Goal: Communication & Community: Answer question/provide support

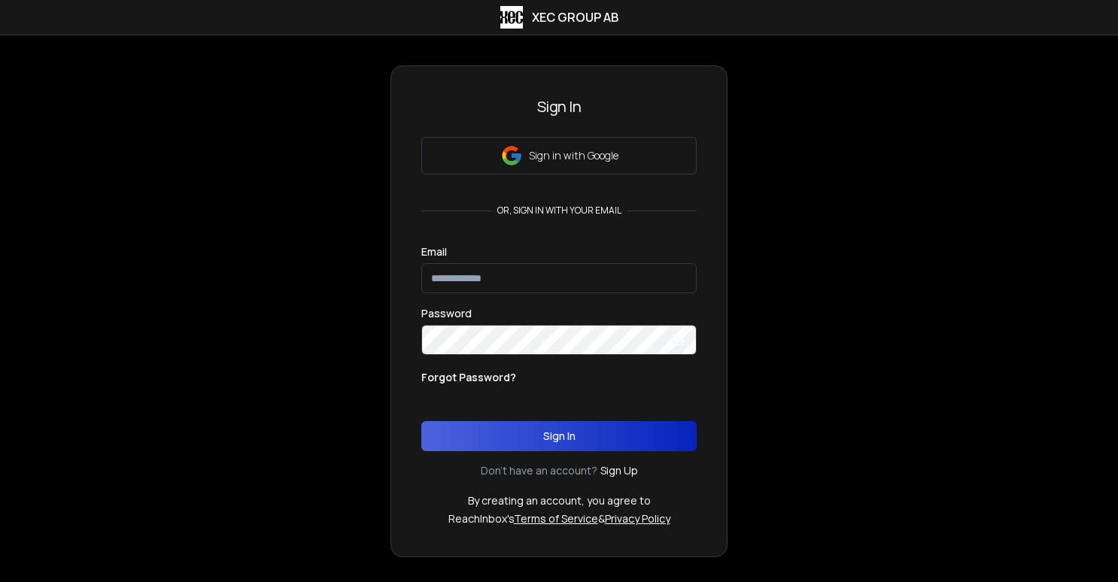
click at [567, 275] on input "email" at bounding box center [558, 278] width 275 height 30
type input "**********"
click at [595, 377] on div "Forgot Password?" at bounding box center [558, 388] width 275 height 36
click at [552, 293] on input "email" at bounding box center [558, 278] width 275 height 30
click at [820, 305] on div "Welcome to XEC Group AB 10x your leads, meetings and deals. Sign In Sign in wit…" at bounding box center [559, 311] width 1118 height 492
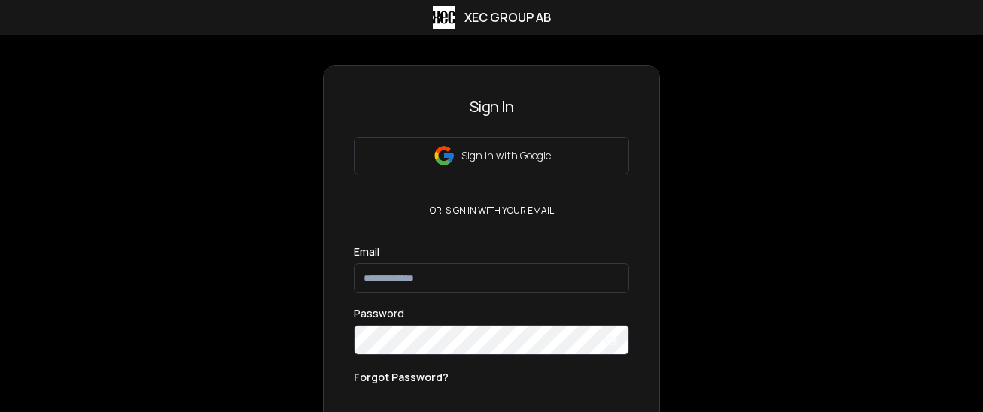
click at [451, 267] on input "email" at bounding box center [491, 278] width 275 height 30
type input "**********"
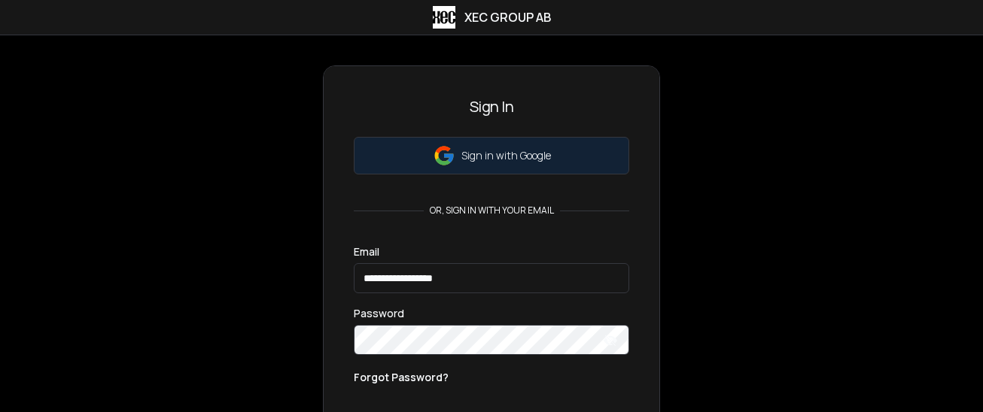
click at [551, 152] on button "Sign in with Google" at bounding box center [491, 156] width 275 height 38
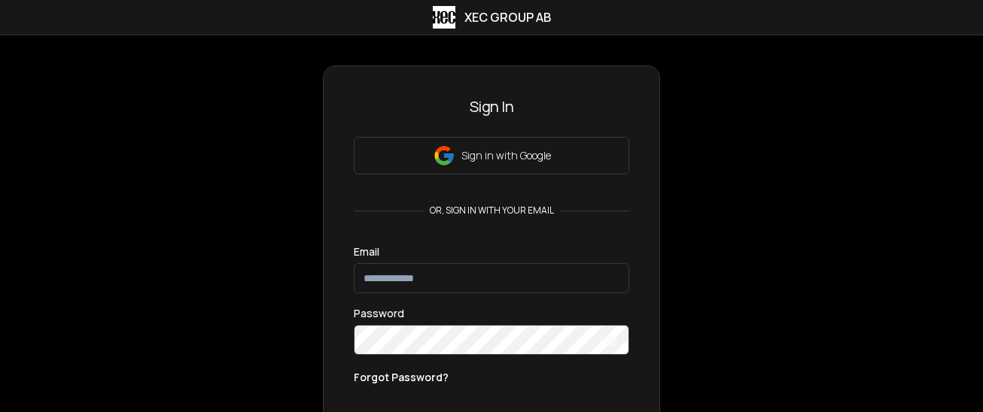
click at [481, 270] on input "email" at bounding box center [491, 278] width 275 height 30
type input "**********"
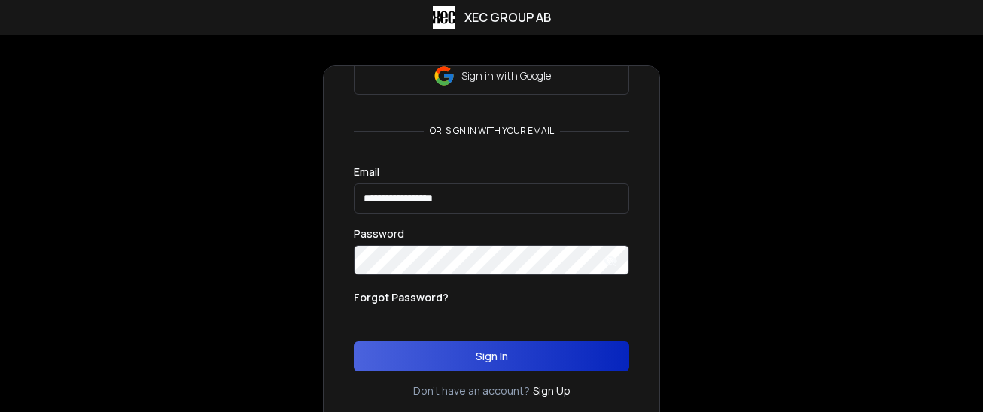
click at [557, 394] on link "Sign Up" at bounding box center [552, 391] width 38 height 15
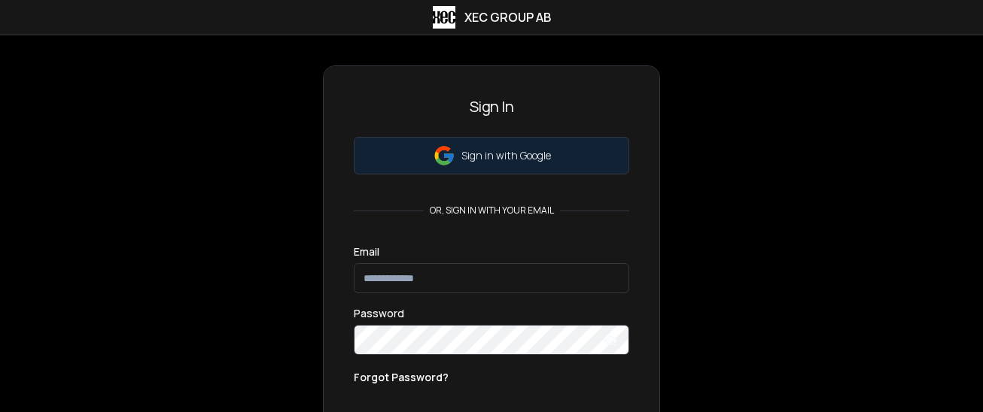
click at [478, 147] on button "Sign in with Google" at bounding box center [491, 156] width 275 height 38
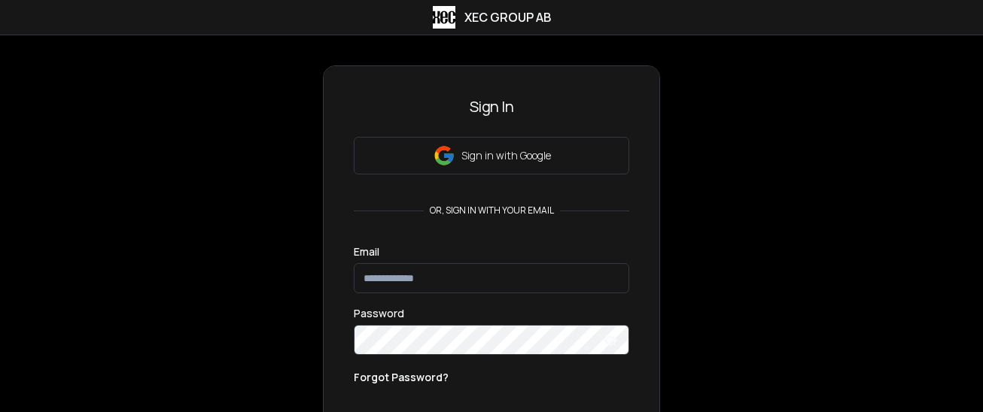
click at [454, 272] on input "email" at bounding box center [491, 278] width 275 height 30
type input "**********"
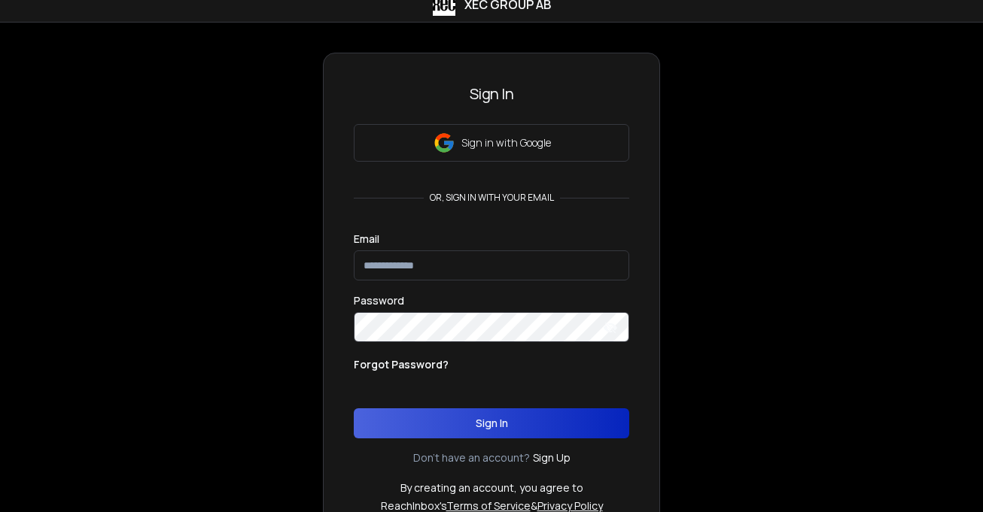
scroll to position [1, 0]
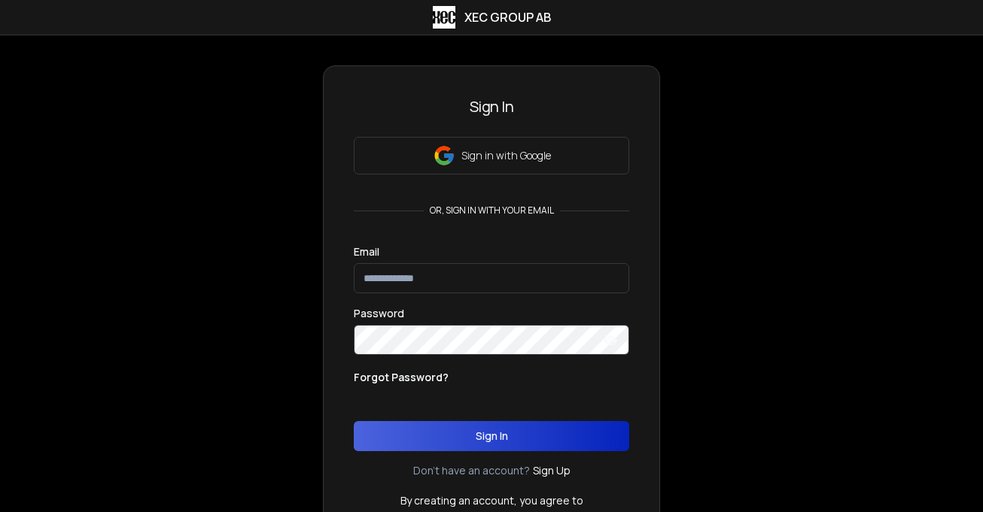
click at [571, 282] on input "email" at bounding box center [491, 278] width 275 height 30
type input "**********"
click at [354, 421] on button "Sign In" at bounding box center [491, 436] width 275 height 30
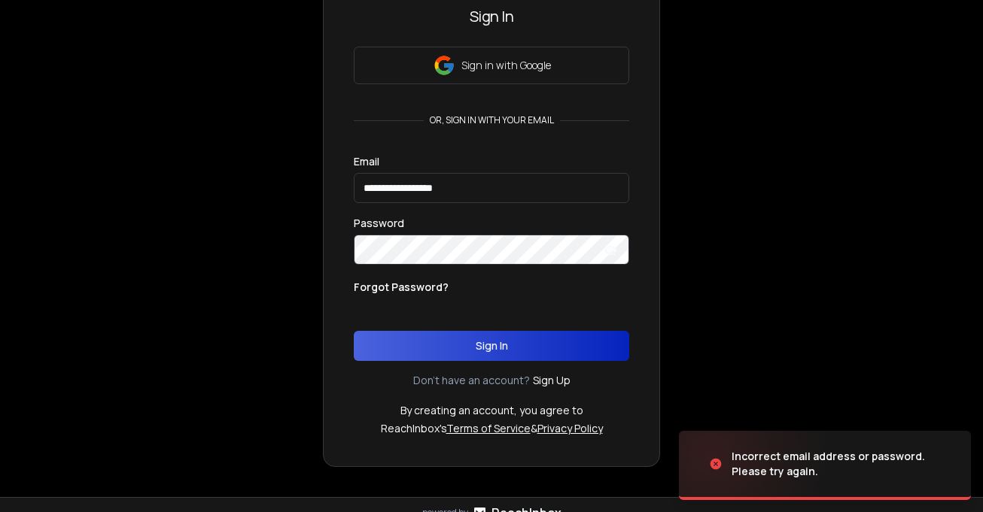
scroll to position [124, 0]
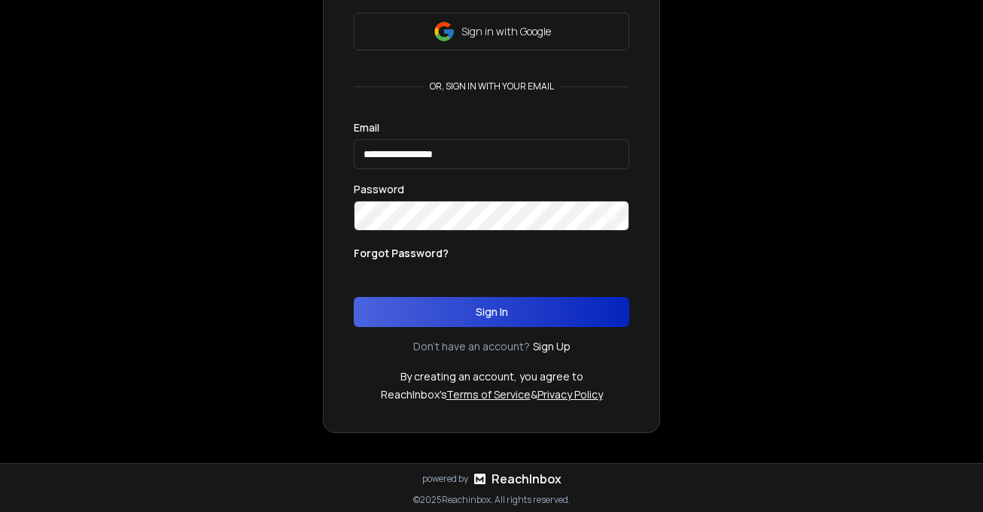
click at [608, 217] on icon at bounding box center [610, 217] width 14 height 14
click at [539, 311] on button "Sign In" at bounding box center [491, 312] width 275 height 30
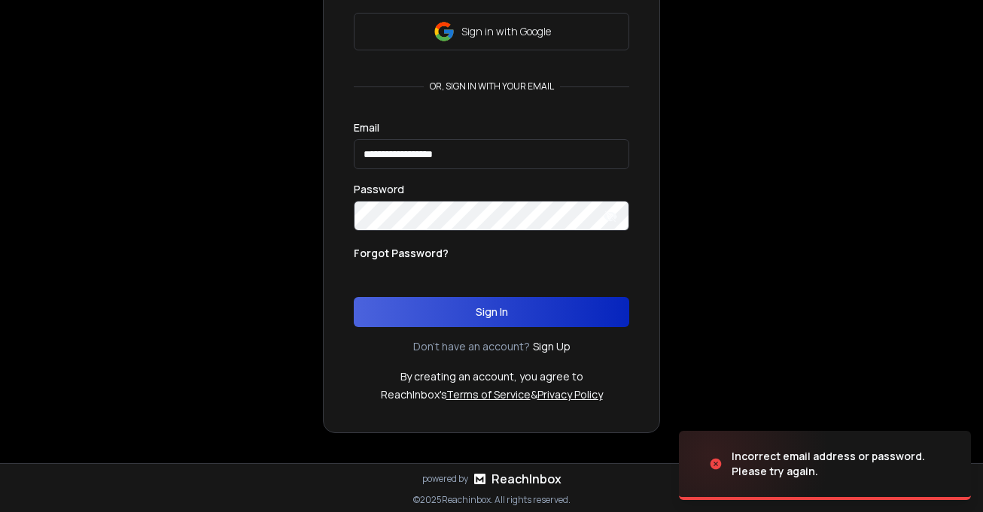
click at [615, 218] on icon at bounding box center [610, 216] width 14 height 9
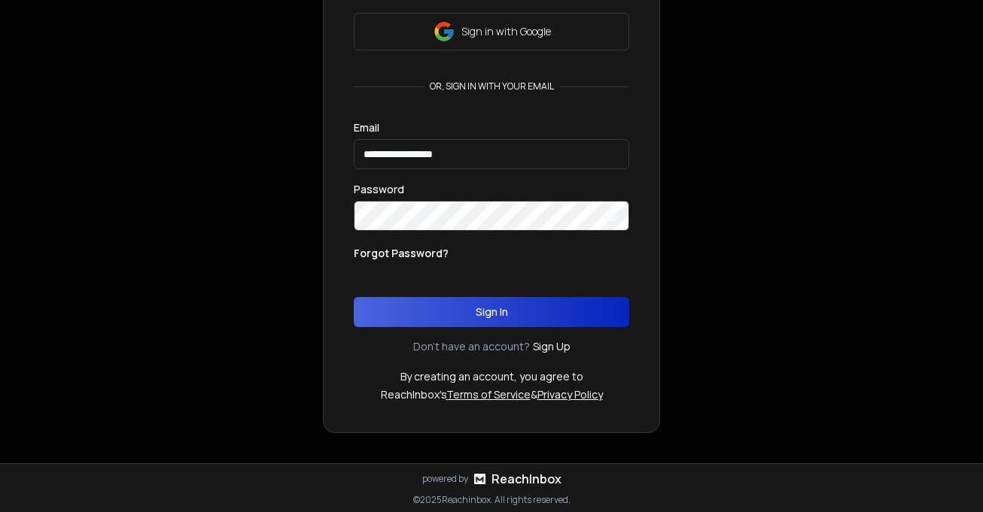
click at [354, 297] on button "Sign In" at bounding box center [491, 312] width 275 height 30
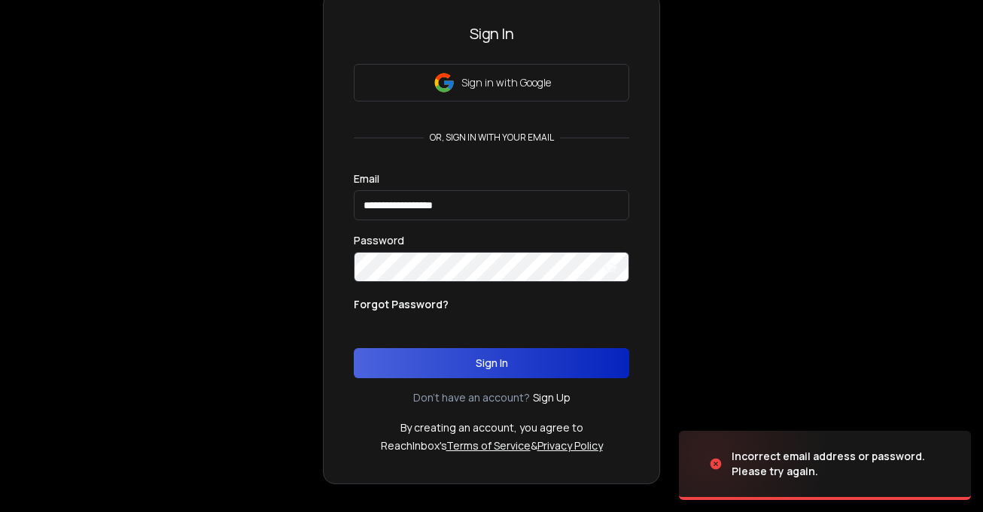
scroll to position [62, 0]
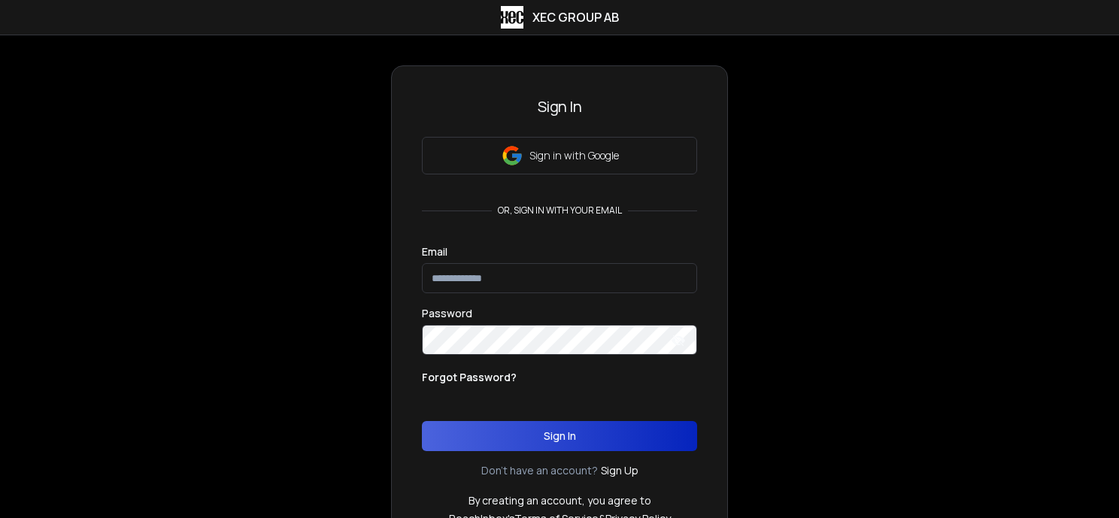
click at [524, 279] on input "email" at bounding box center [559, 278] width 275 height 30
type input "**********"
click at [589, 447] on button "Sign In" at bounding box center [559, 436] width 275 height 30
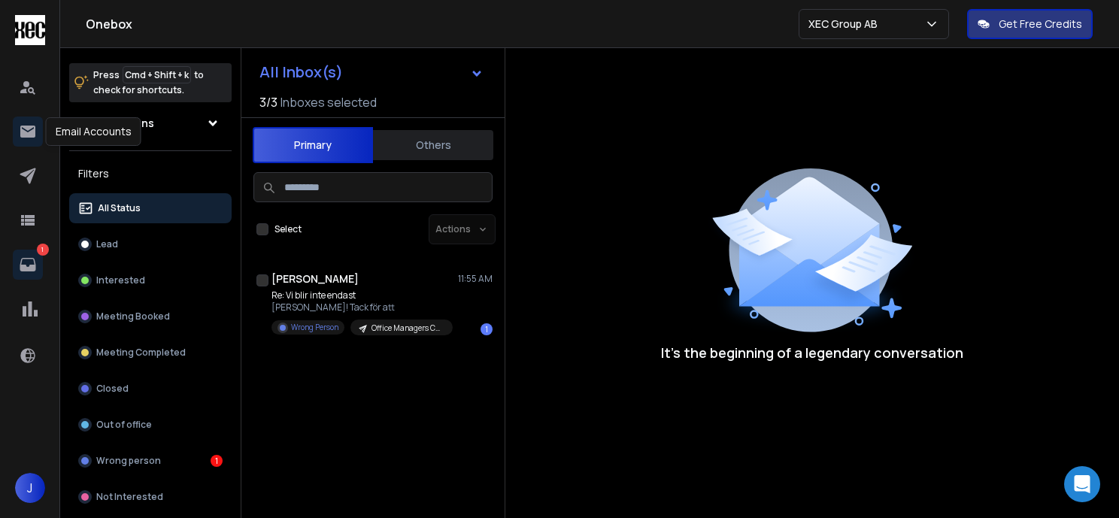
click at [26, 132] on icon at bounding box center [27, 132] width 15 height 12
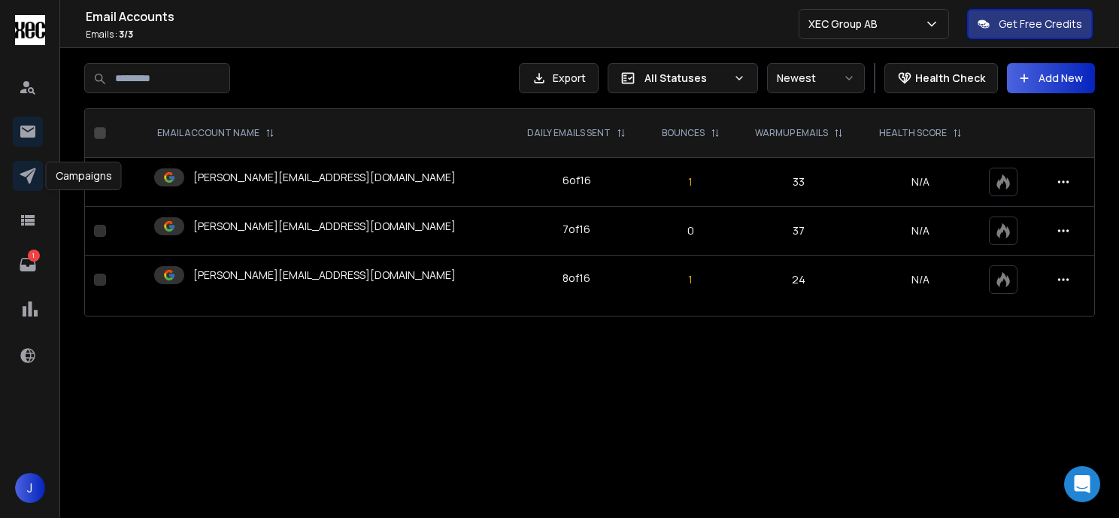
click at [30, 169] on icon at bounding box center [28, 176] width 18 height 18
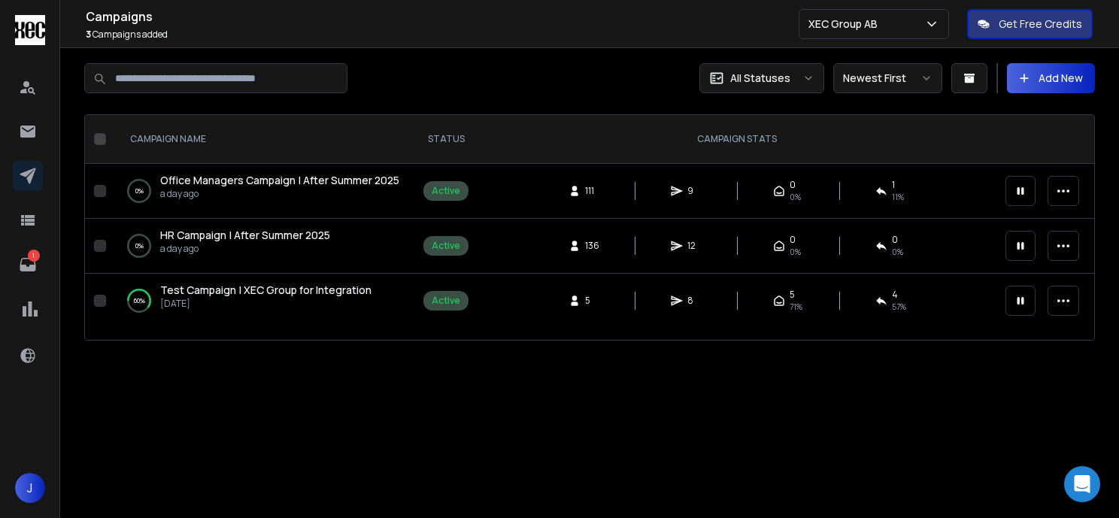
click at [231, 179] on span "Office Managers Campaign | After Summer 2025" at bounding box center [279, 180] width 239 height 14
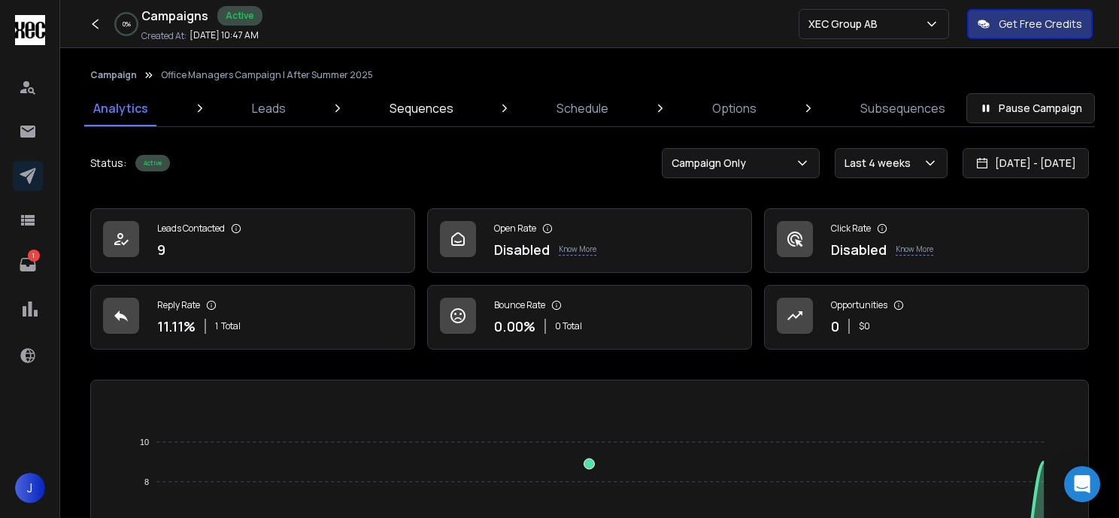
click at [435, 108] on p "Sequences" at bounding box center [422, 108] width 64 height 18
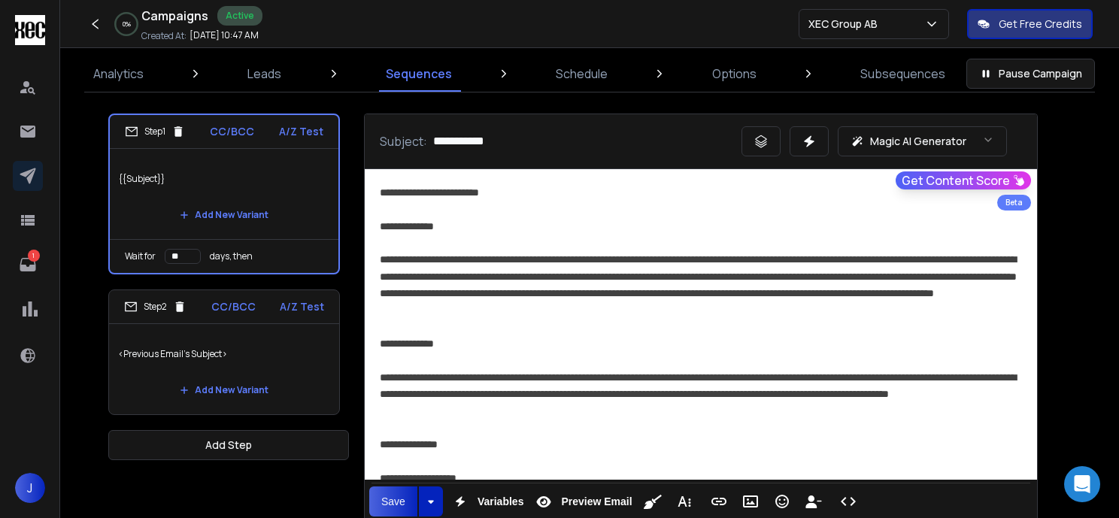
scroll to position [32, 0]
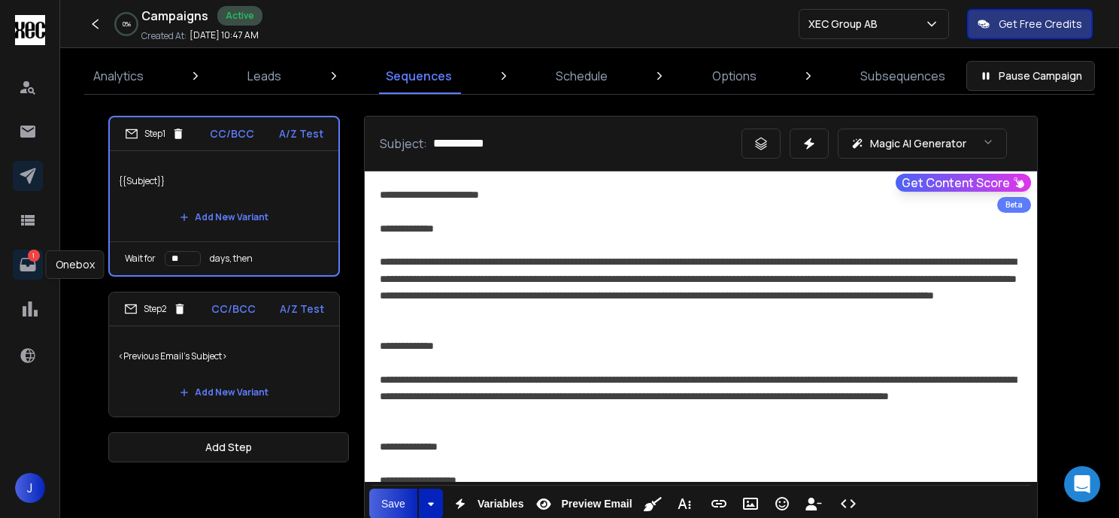
click at [28, 258] on p "1" at bounding box center [34, 256] width 12 height 12
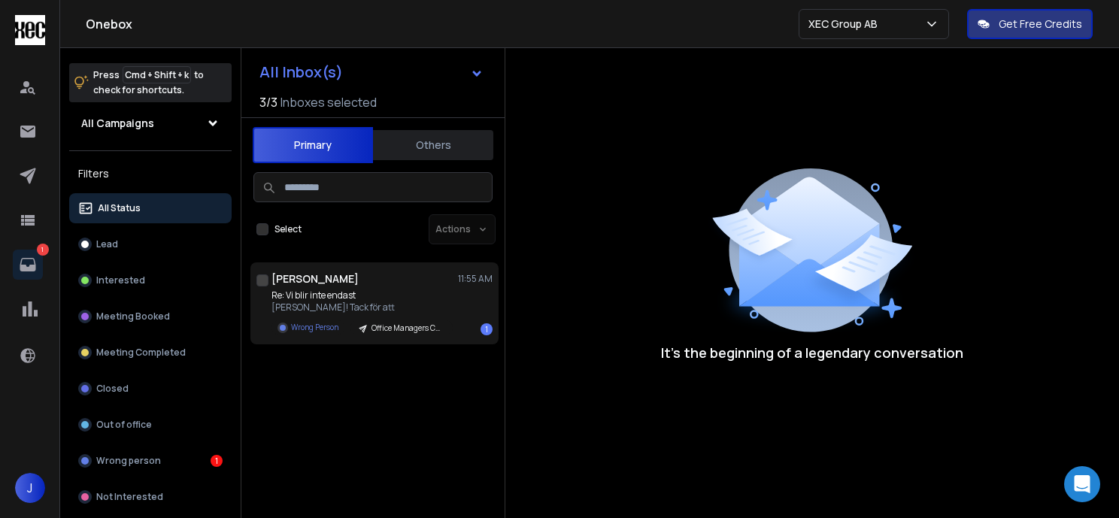
click at [352, 286] on h1 "Anousha Adhami" at bounding box center [315, 279] width 87 height 15
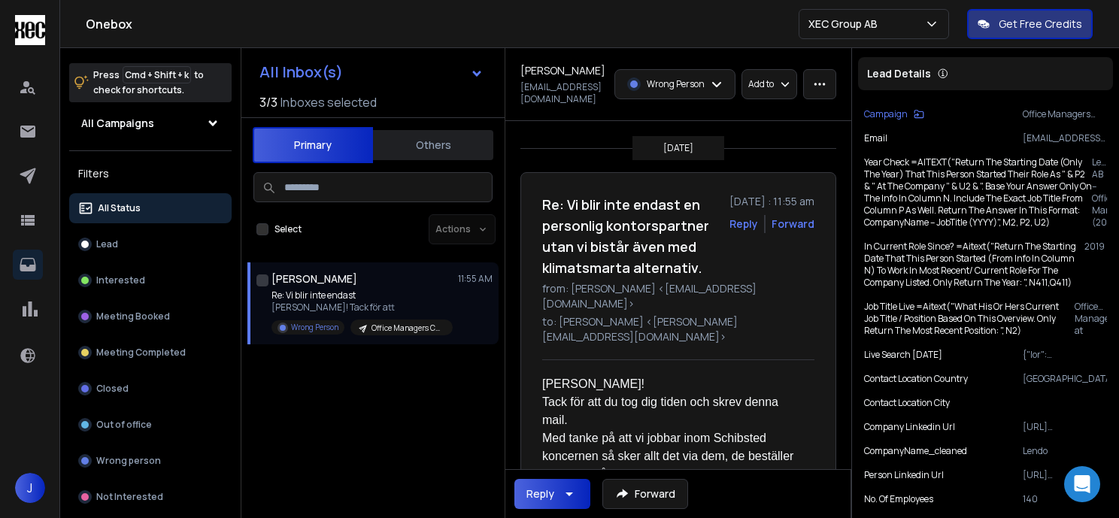
click at [557, 488] on div "Reply" at bounding box center [553, 494] width 52 height 18
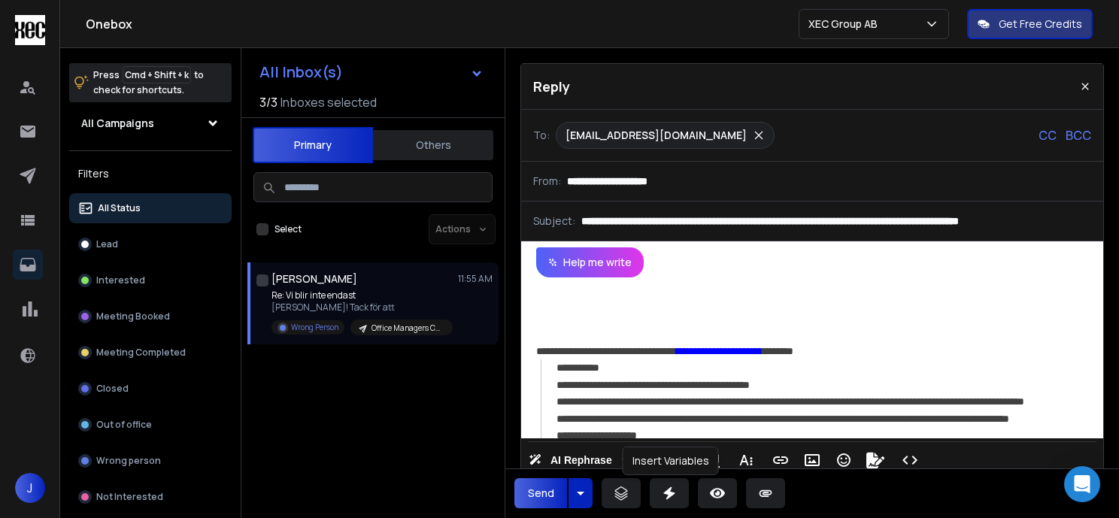
click at [673, 493] on icon at bounding box center [669, 494] width 11 height 13
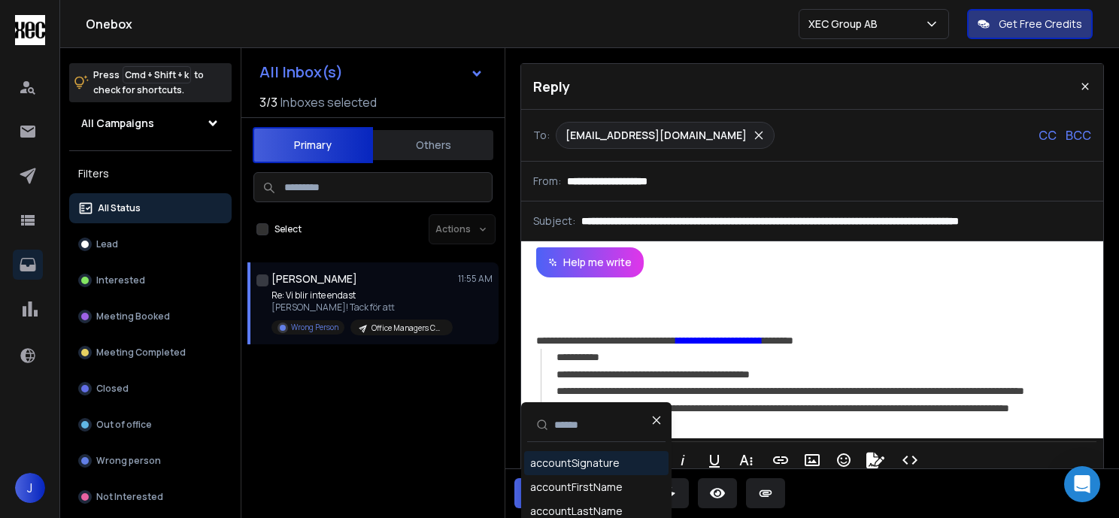
scroll to position [12, 0]
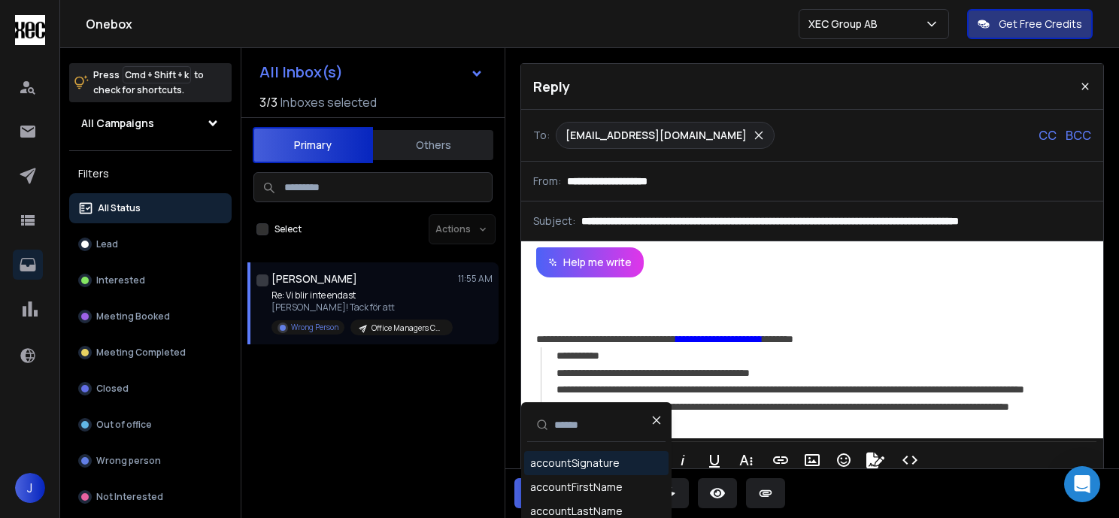
click at [601, 460] on div "accountSignature" at bounding box center [575, 463] width 90 height 15
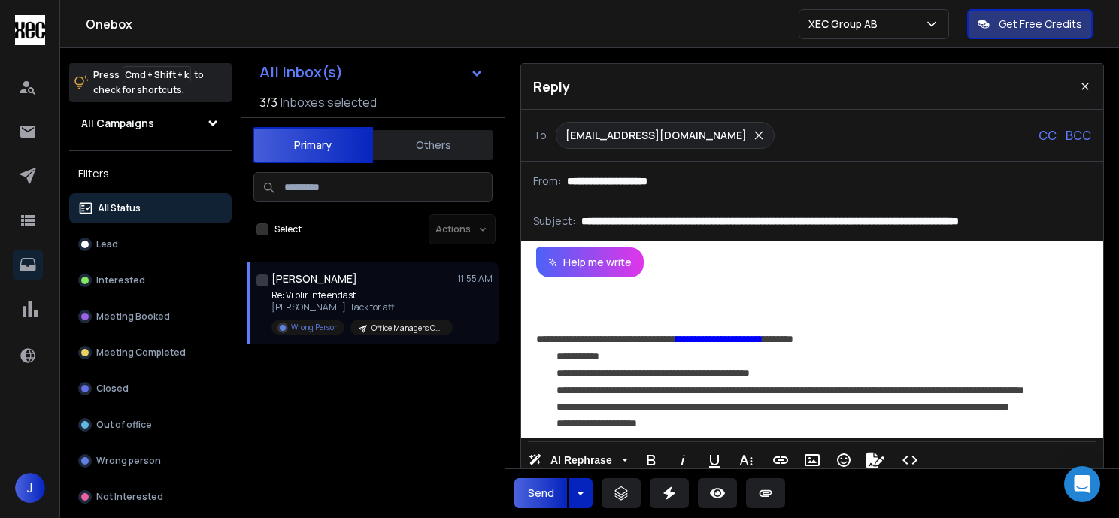
scroll to position [0, 0]
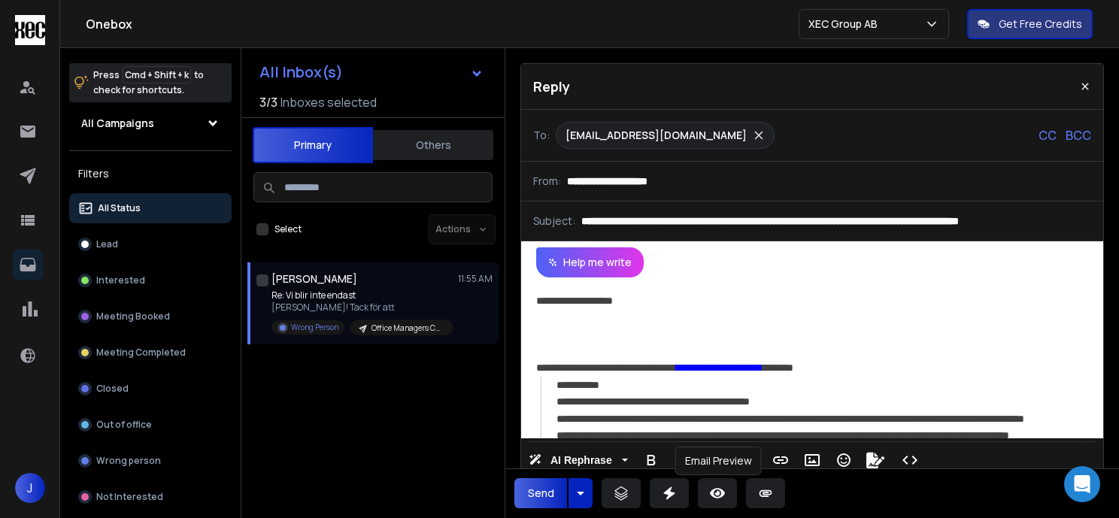
click at [722, 492] on icon at bounding box center [717, 493] width 15 height 10
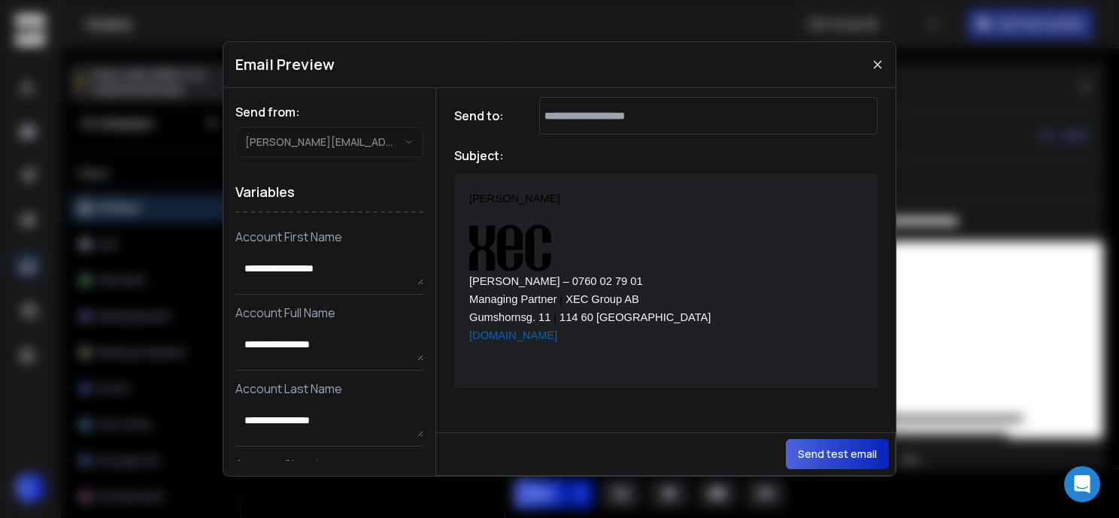
click at [518, 333] on span "www.xec-service.se" at bounding box center [513, 336] width 88 height 12
click at [878, 61] on icon at bounding box center [878, 65] width 12 height 12
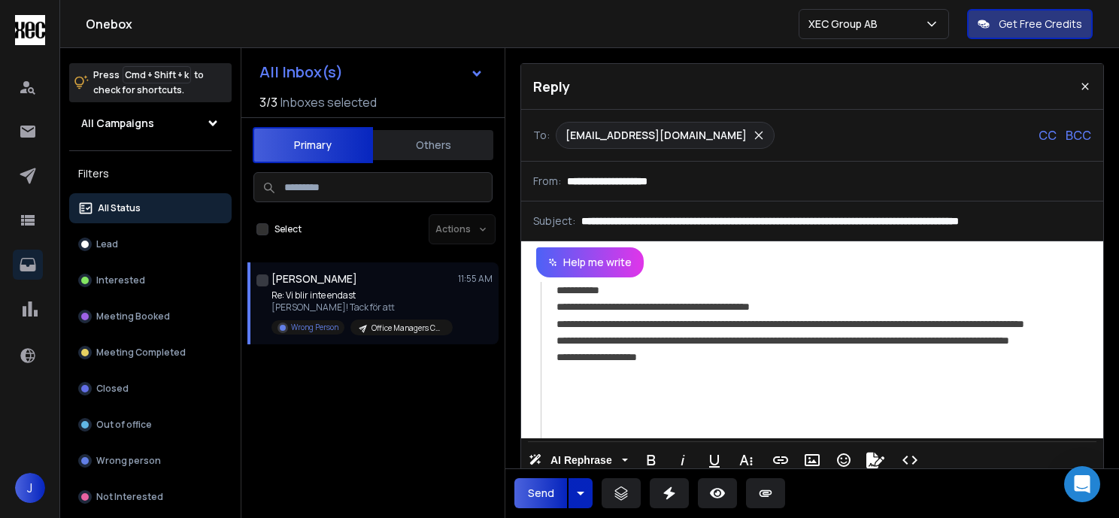
scroll to position [93, 0]
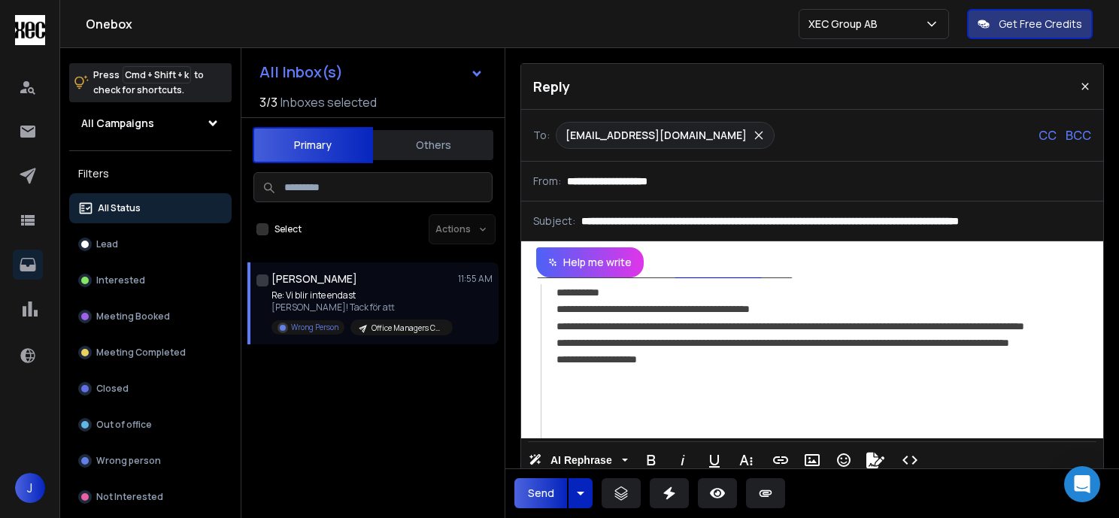
click at [718, 345] on div "**********" at bounding box center [821, 351] width 529 height 135
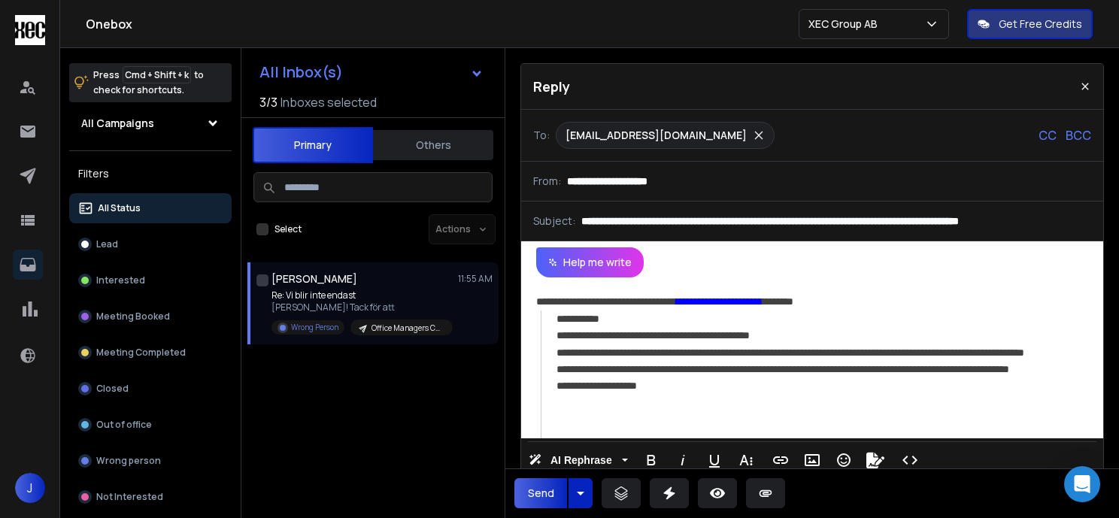
scroll to position [0, 0]
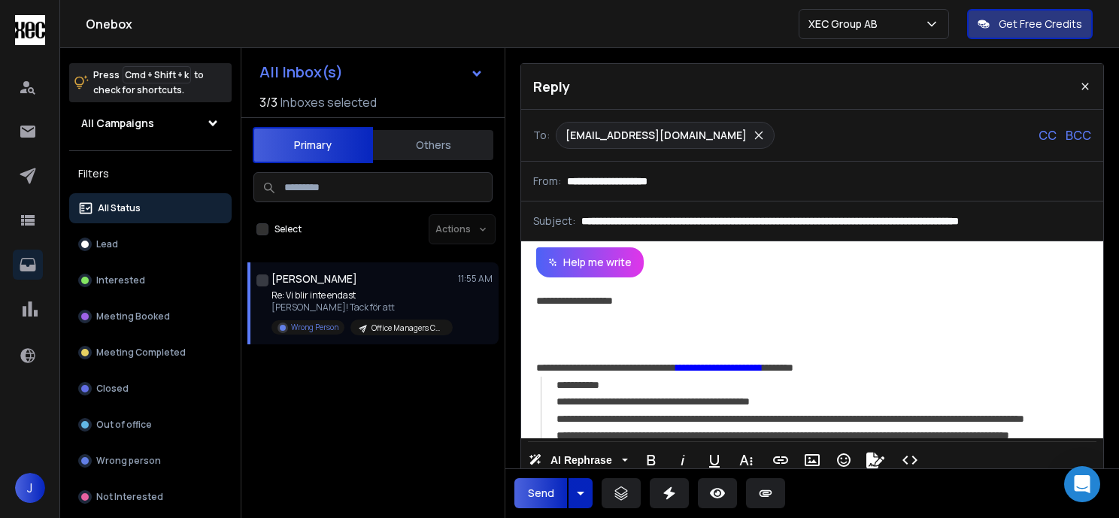
click at [615, 274] on button "Help me write" at bounding box center [590, 263] width 108 height 30
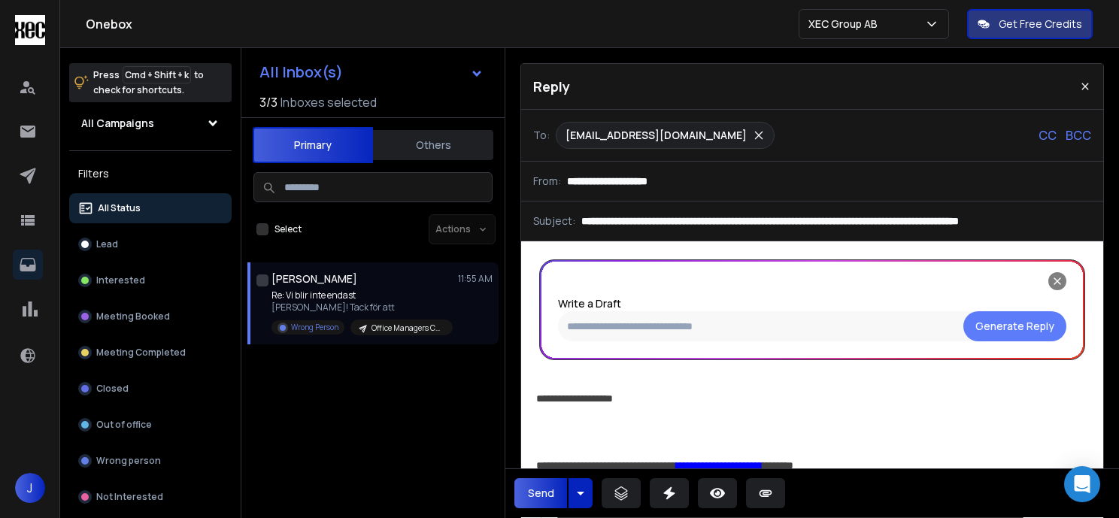
click at [667, 331] on input "text" at bounding box center [812, 326] width 509 height 30
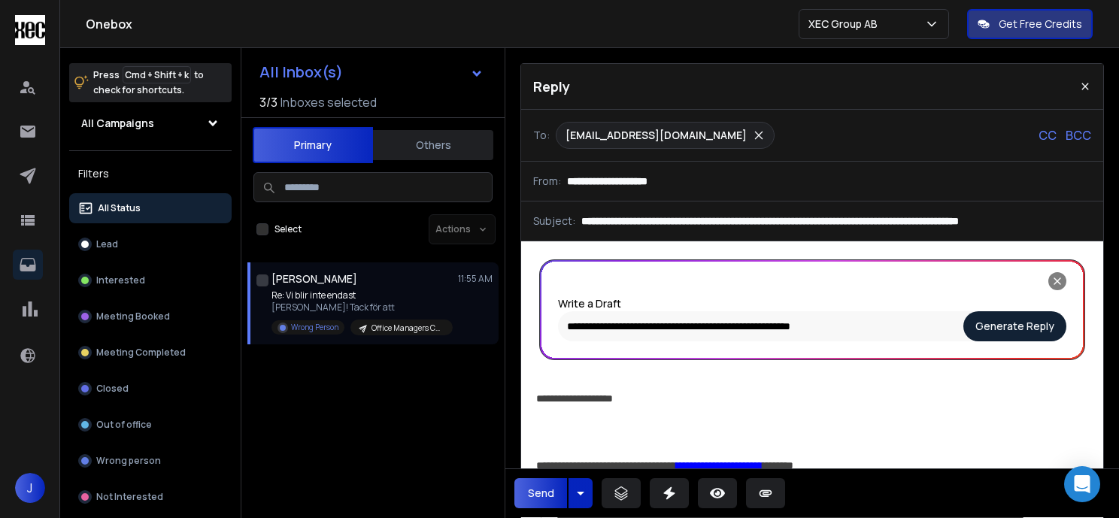
type input "**********"
click at [1013, 326] on button "Generate Reply" at bounding box center [1015, 326] width 103 height 30
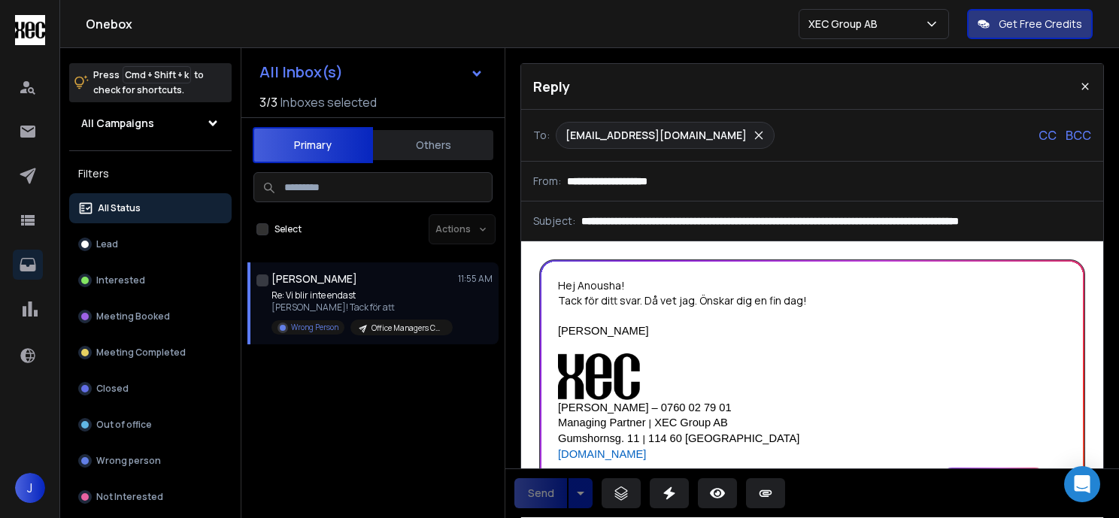
click at [647, 281] on div "Hej Anousha! Tack för ditt svar. Då vet jag. Önskar dig en fin dag! Jesper Pers…" at bounding box center [812, 370] width 509 height 184
click at [629, 286] on div "Hej Anousha! Tack för ditt svar. Då vet jag. Önskar dig en fin dag! Jesper Pers…" at bounding box center [812, 370] width 509 height 184
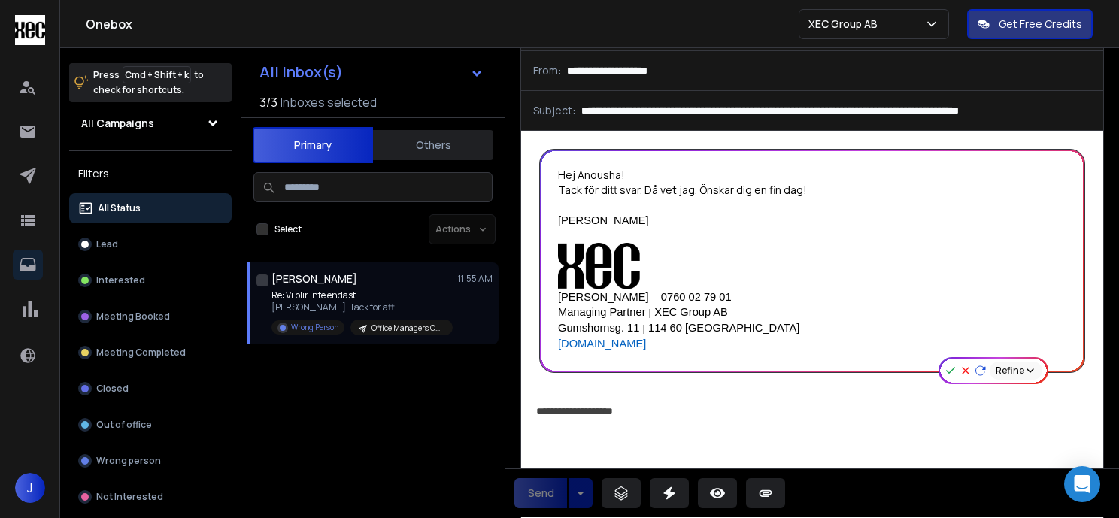
scroll to position [111, 0]
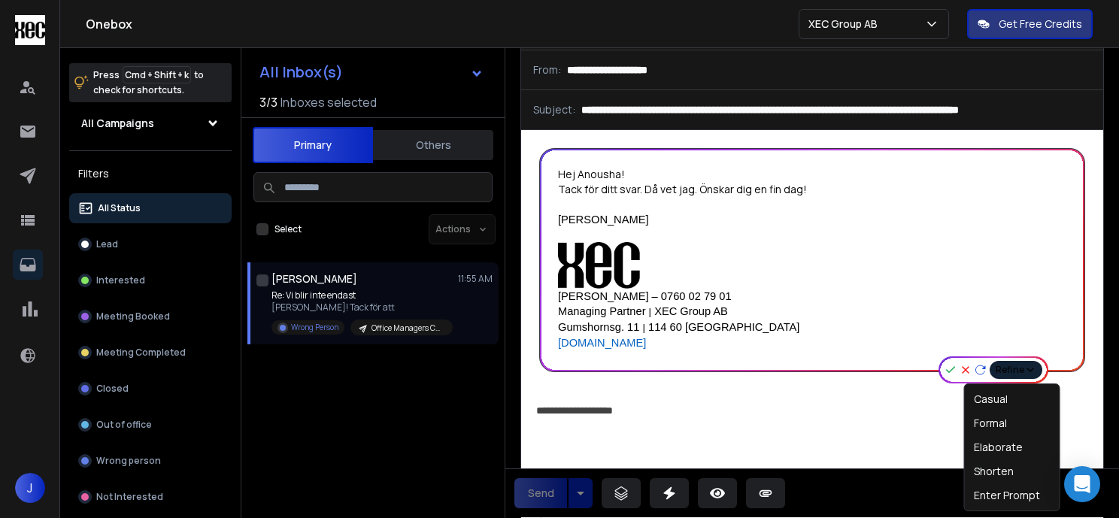
click at [1011, 369] on button "Refine" at bounding box center [1016, 370] width 53 height 18
click at [1026, 450] on div "Elaborate" at bounding box center [1012, 448] width 89 height 24
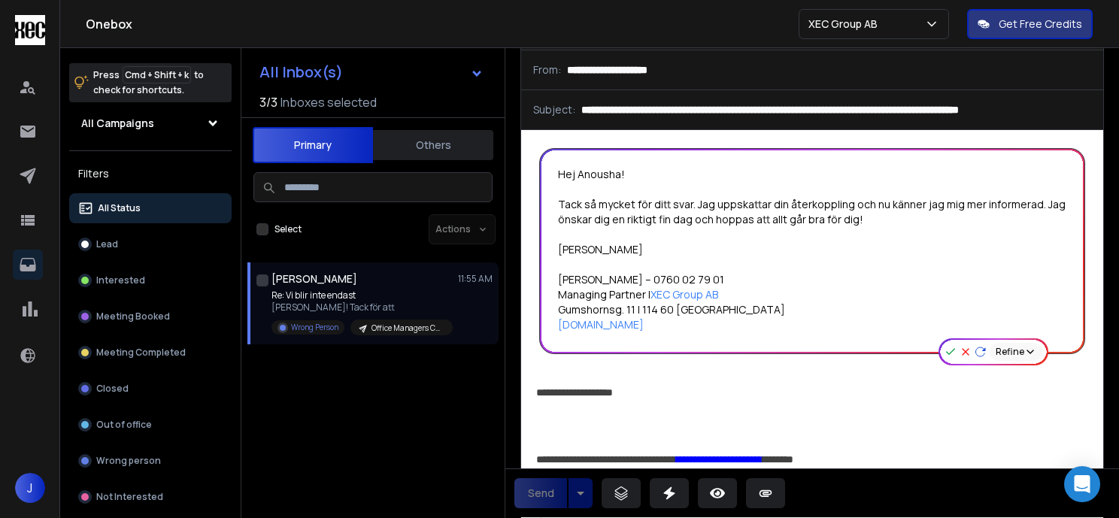
click at [970, 206] on div "Hej Anousha! Tack så mycket för ditt svar. Jag uppskattar din återkoppling och …" at bounding box center [812, 250] width 509 height 166
click at [1004, 207] on div "Hej Anousha! Tack så mycket för ditt svar. Jag uppskattar din återkoppling och …" at bounding box center [812, 250] width 509 height 166
click at [1025, 354] on icon "button" at bounding box center [1031, 352] width 12 height 12
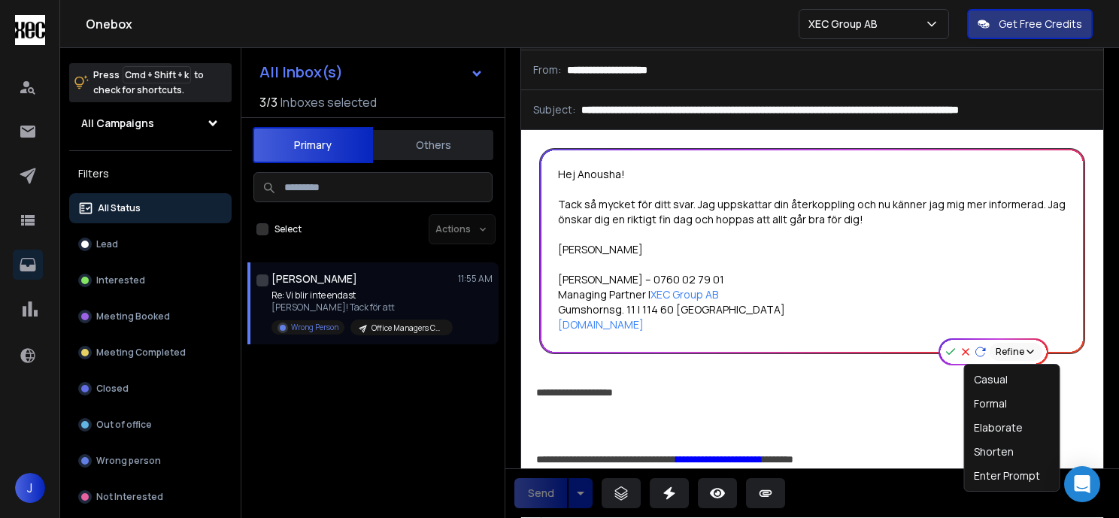
click at [926, 398] on div "**********" at bounding box center [810, 392] width 548 height 17
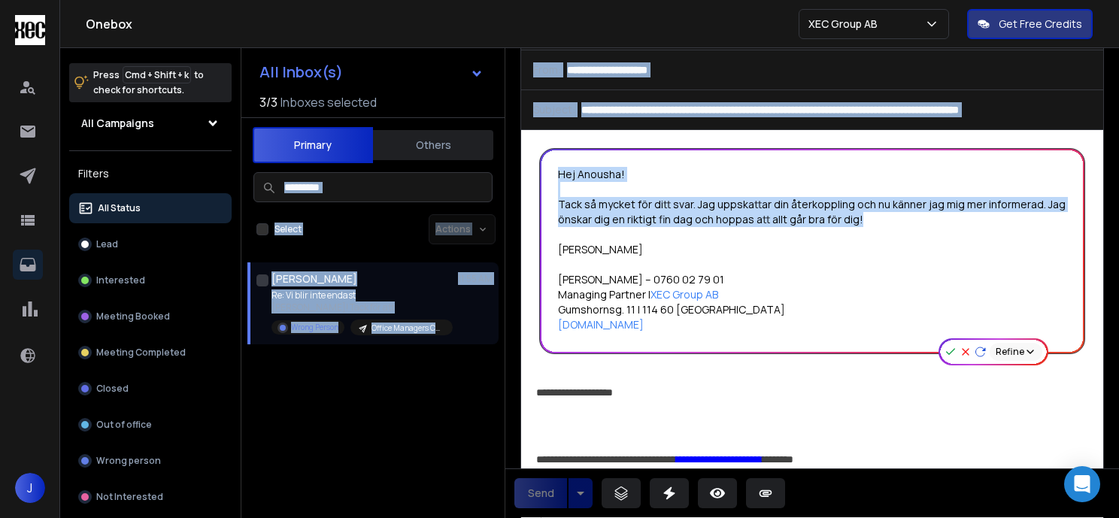
drag, startPoint x: 878, startPoint y: 220, endPoint x: 438, endPoint y: 178, distance: 442.1
click at [438, 178] on div "**********" at bounding box center [680, 307] width 879 height 518
copy div "Select Actions Anousha Adhami 11:55 AM Re: Vi blir inte endast Hej Jesper! Tack…"
click at [961, 350] on icon at bounding box center [966, 352] width 12 height 12
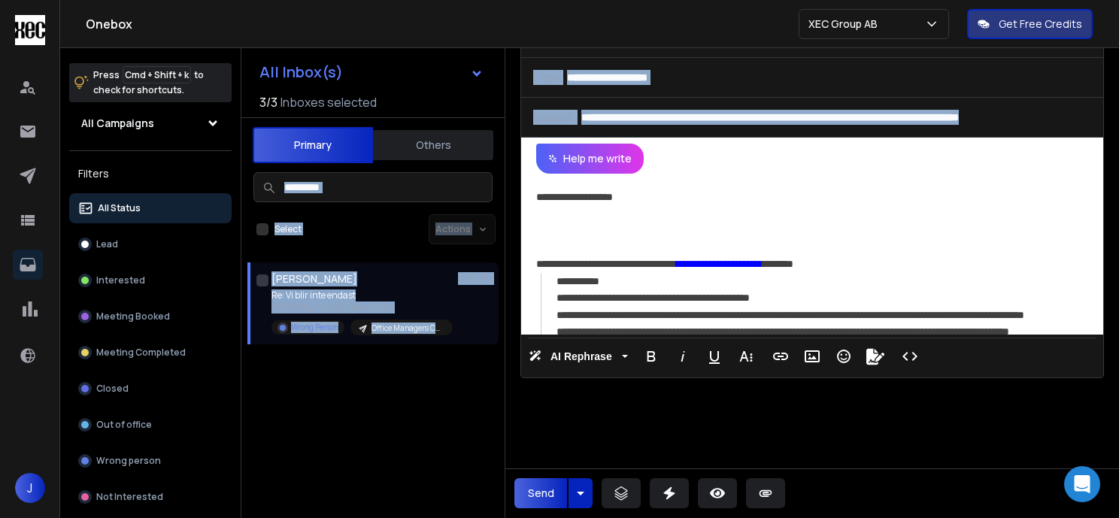
scroll to position [0, 0]
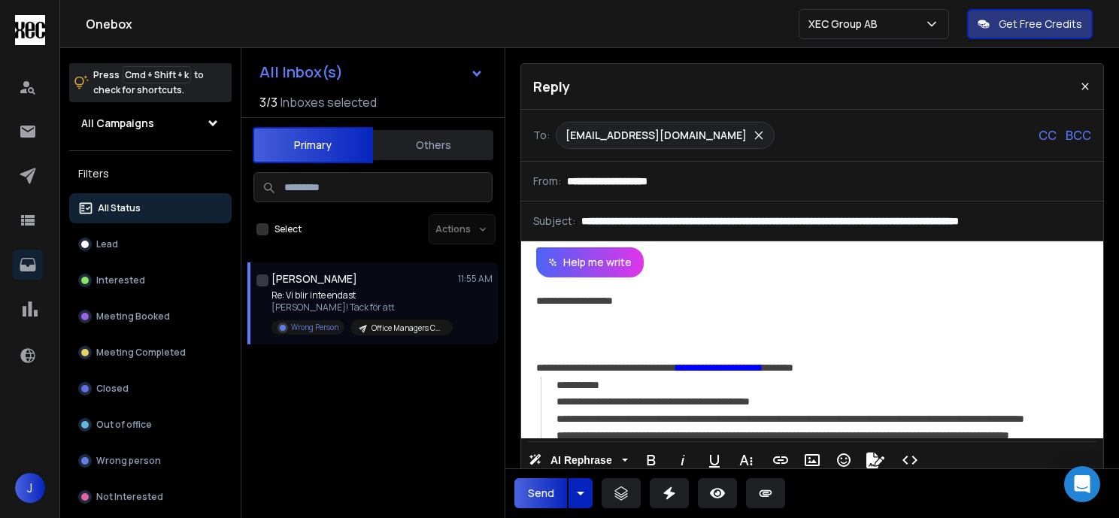
click at [533, 288] on div "**********" at bounding box center [810, 358] width 578 height 161
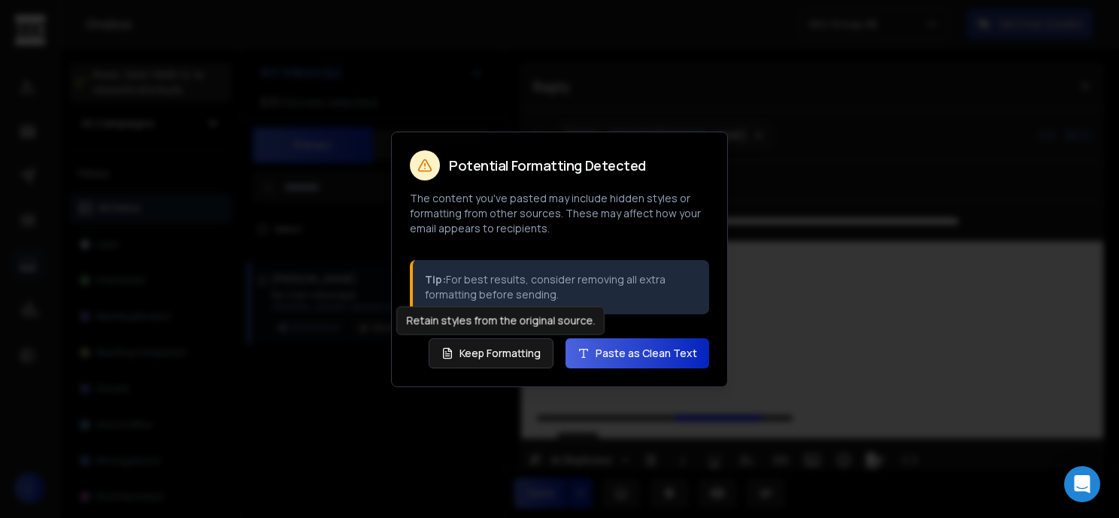
click at [752, 341] on div at bounding box center [559, 259] width 1119 height 518
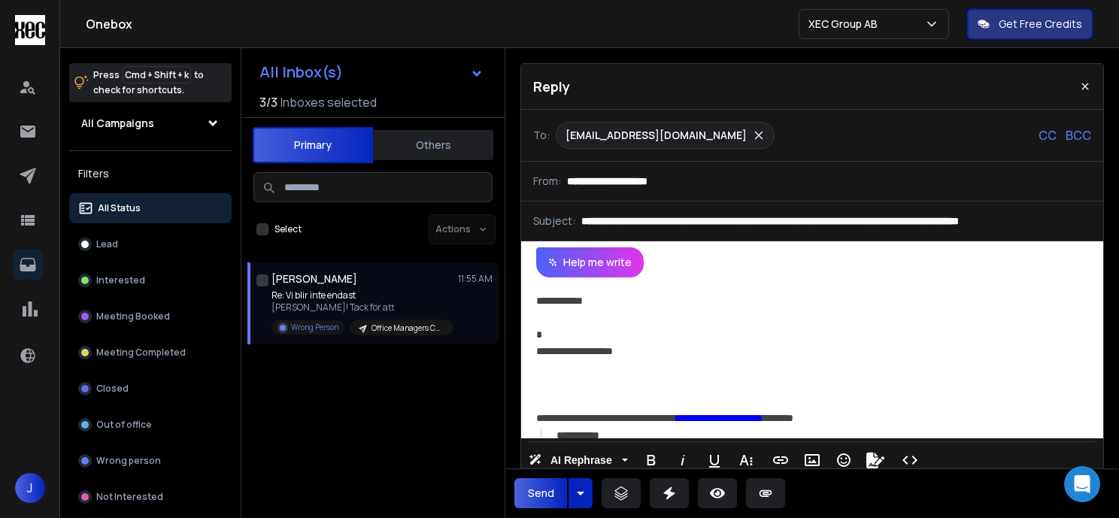
click at [562, 320] on div at bounding box center [810, 317] width 548 height 17
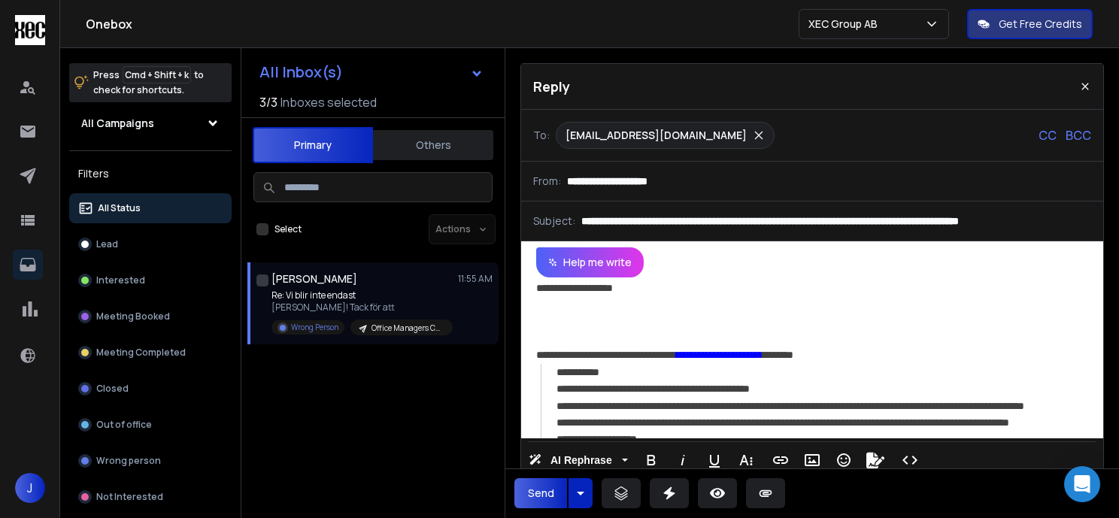
scroll to position [138, 0]
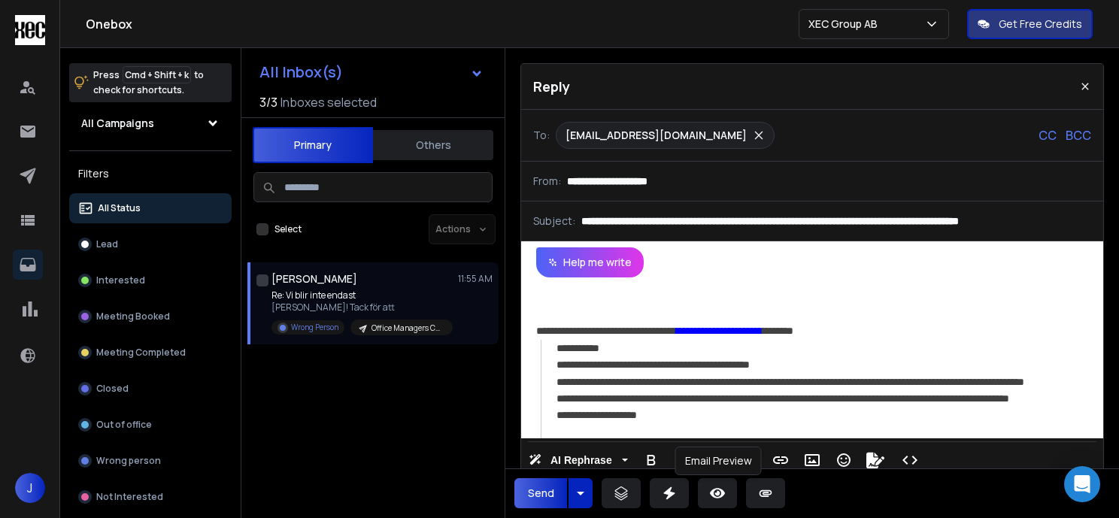
click at [718, 489] on icon at bounding box center [717, 493] width 15 height 10
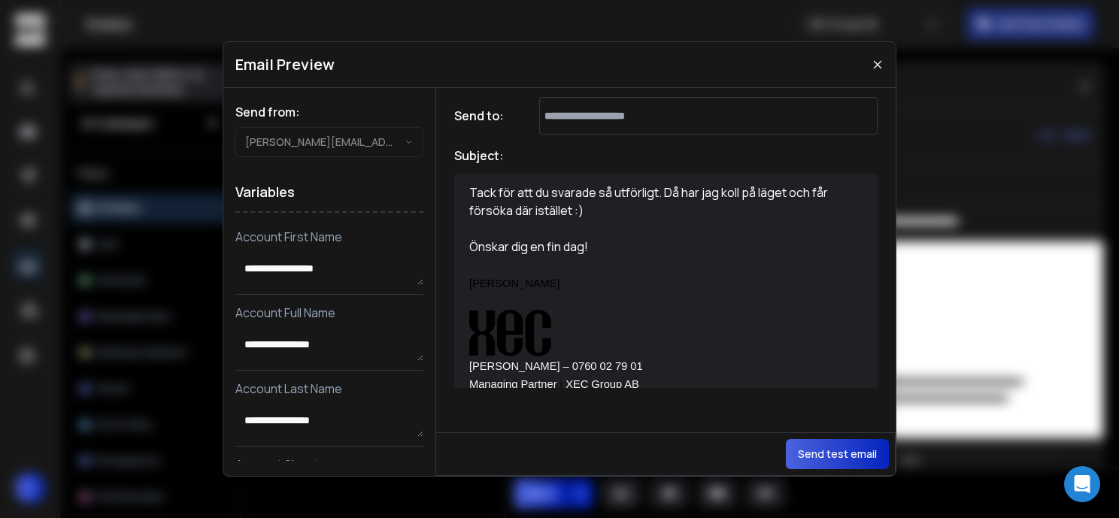
scroll to position [0, 0]
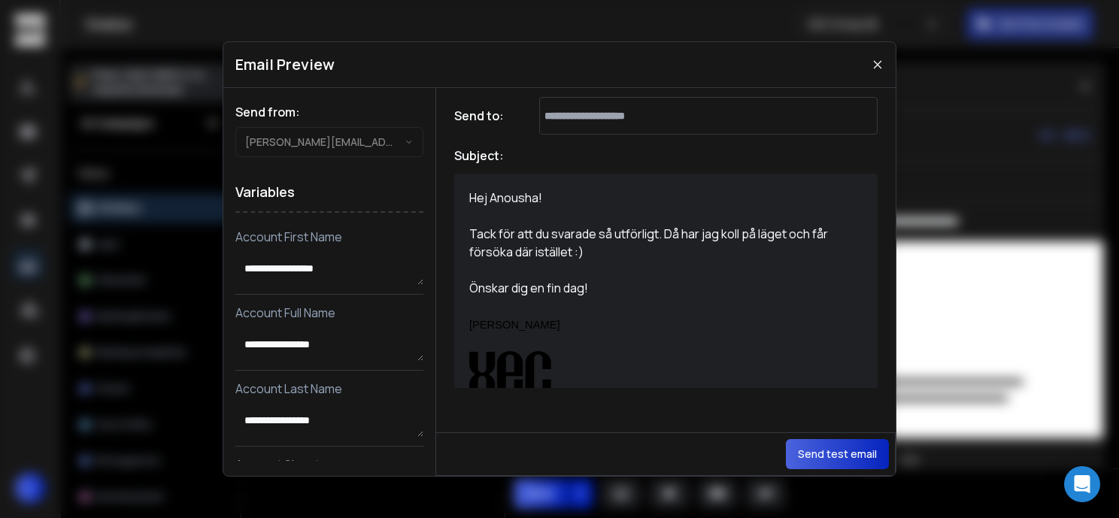
click at [879, 66] on icon at bounding box center [878, 65] width 8 height 8
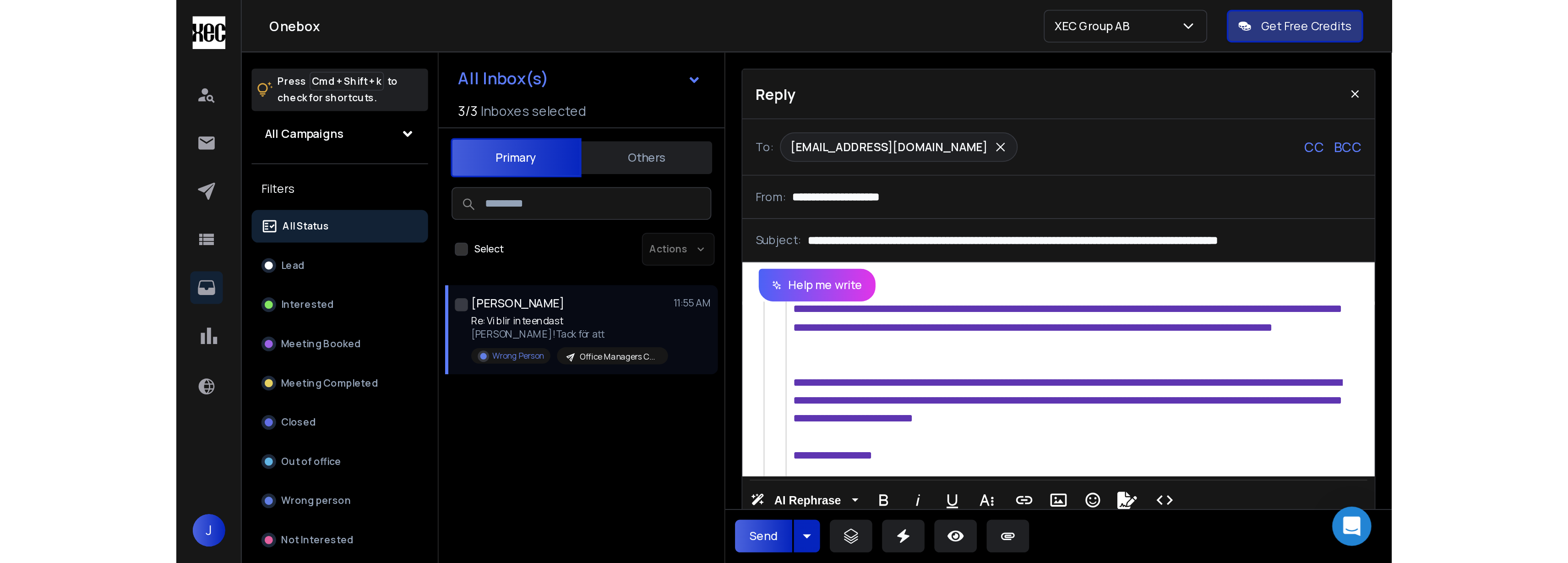
scroll to position [457, 0]
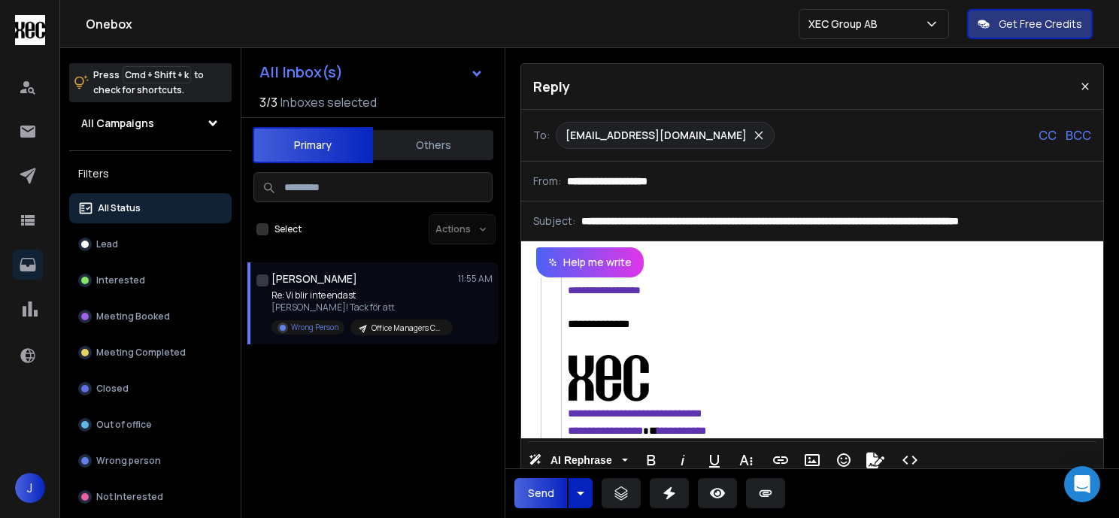
click at [528, 486] on button "Send" at bounding box center [541, 493] width 53 height 30
